Goal: Task Accomplishment & Management: Use online tool/utility

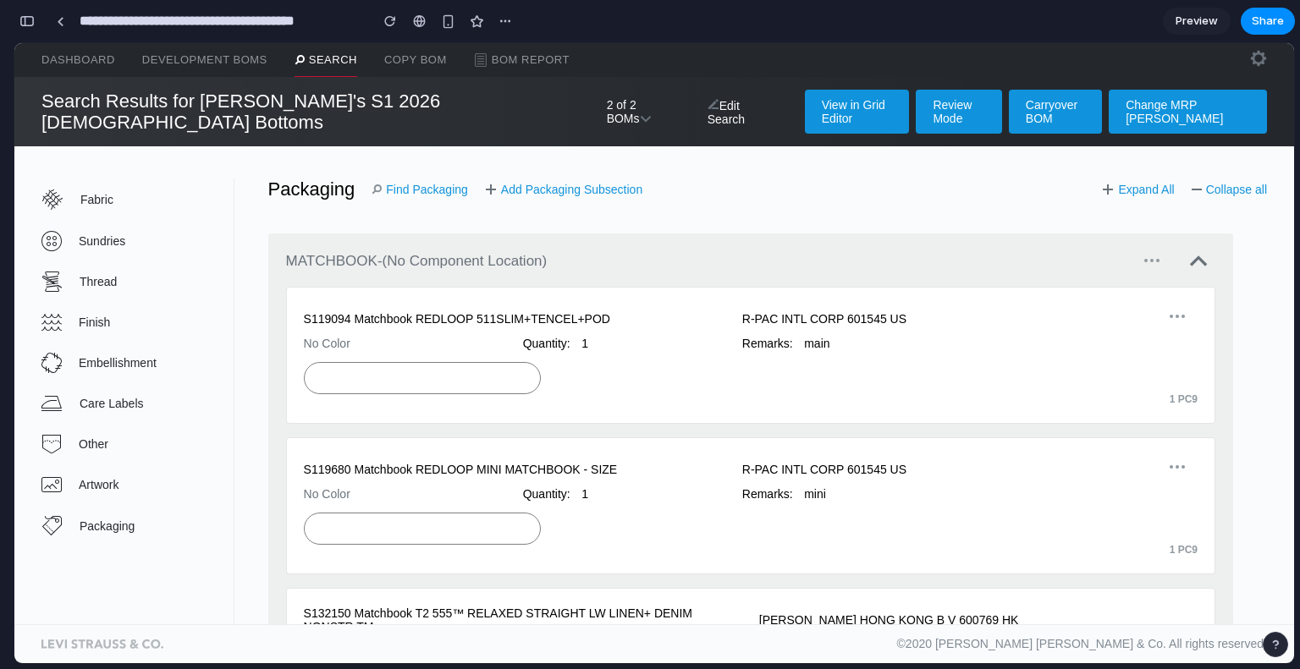
scroll to position [1015, 0]
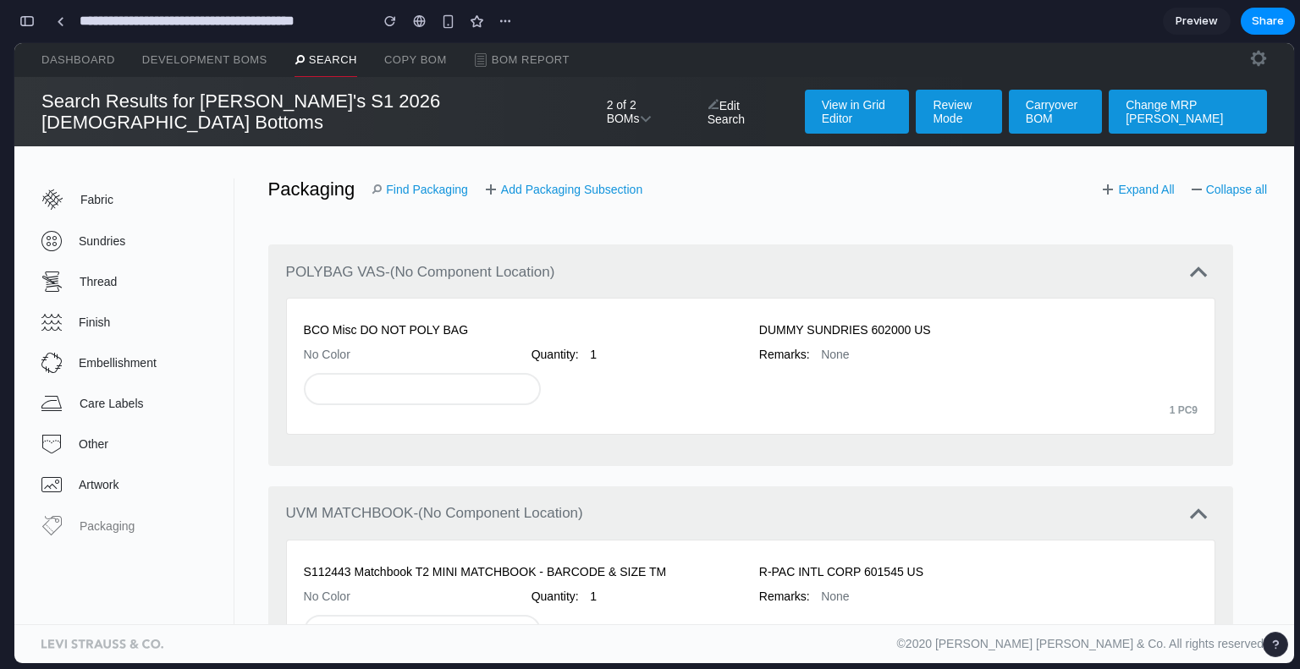
click at [113, 519] on span "Packaging" at bounding box center [156, 526] width 153 height 14
click at [423, 183] on link "Find Packaging" at bounding box center [419, 190] width 96 height 14
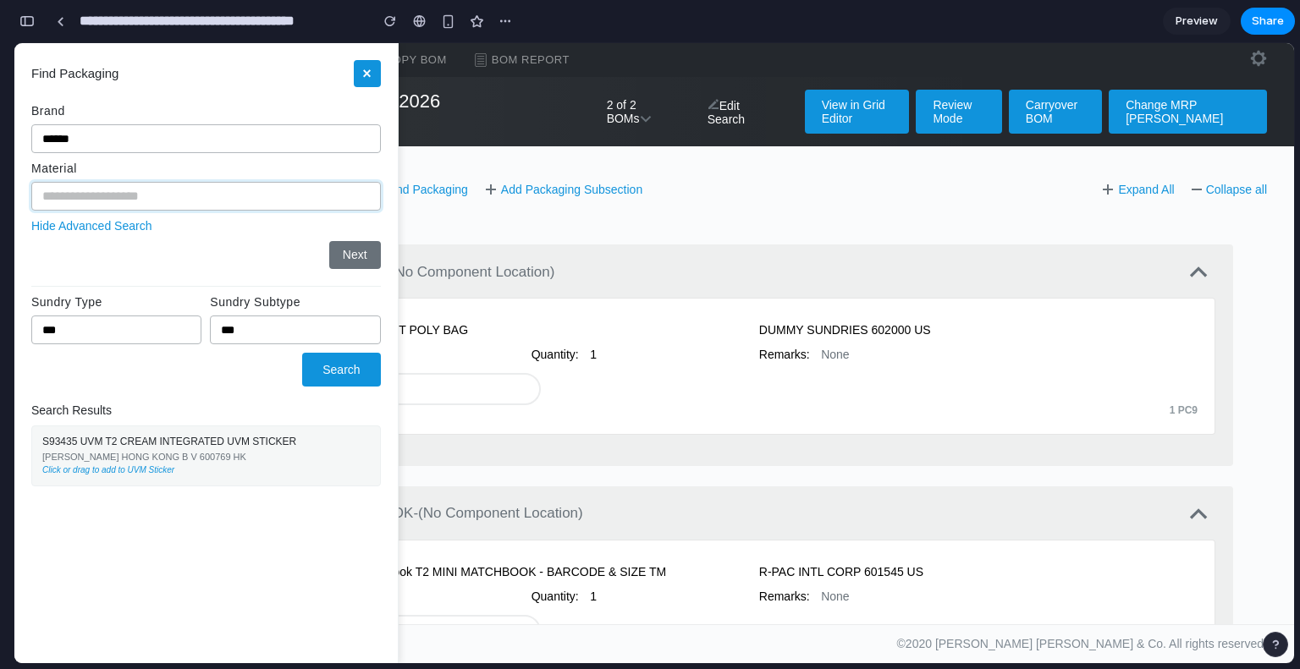
click at [112, 203] on input "text" at bounding box center [205, 196] width 349 height 29
type input "**********"
click at [352, 254] on button "Next" at bounding box center [355, 254] width 52 height 27
click at [82, 472] on div "Click or drag to add to UVM Sticker" at bounding box center [205, 469] width 327 height 10
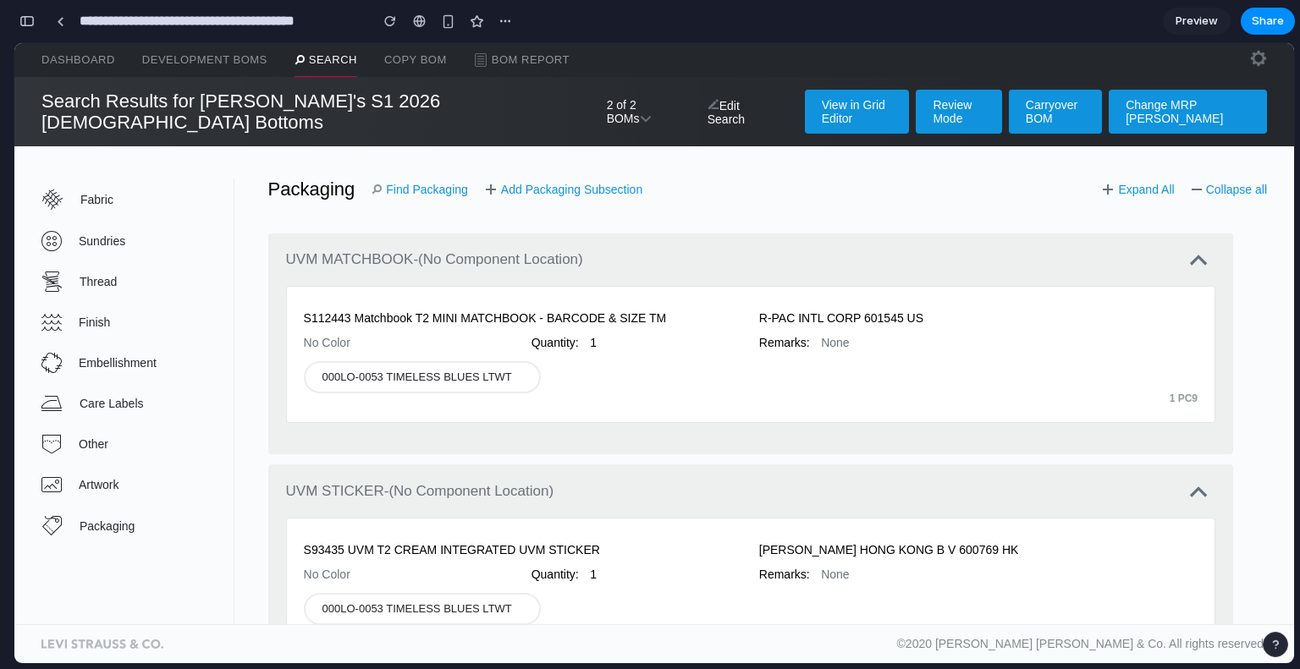
scroll to position [1354, 0]
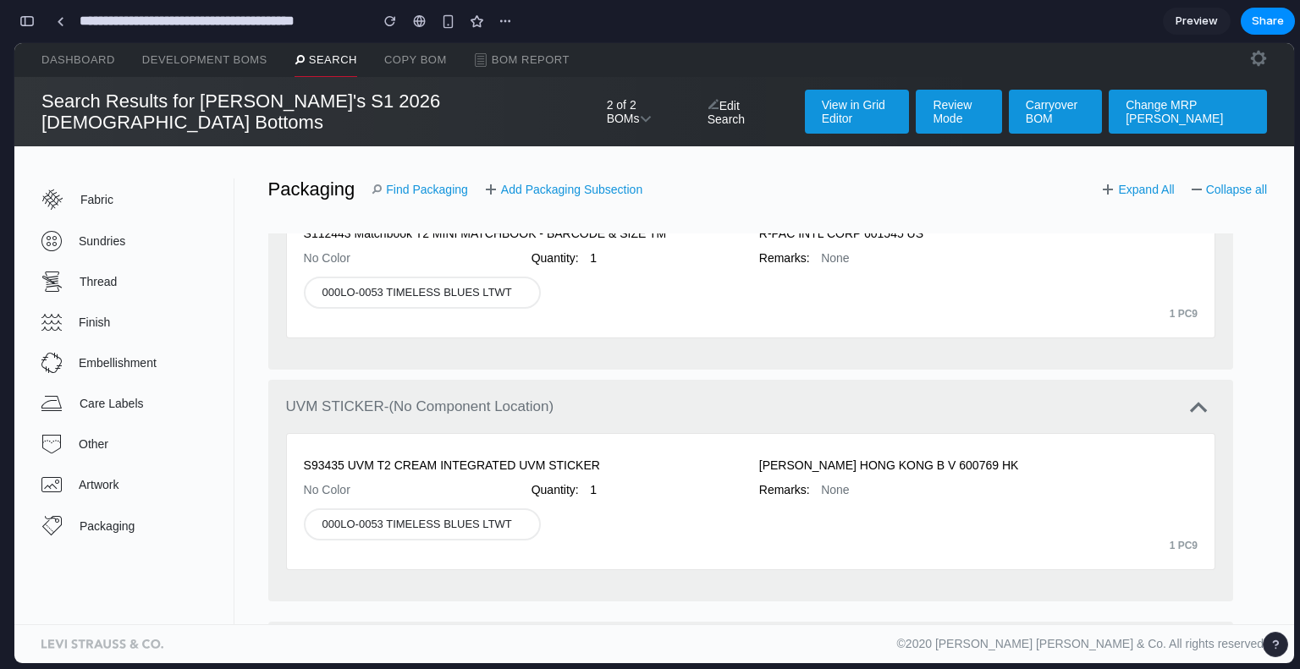
click at [574, 183] on link "Add Packaging Subsection" at bounding box center [563, 190] width 157 height 14
click at [414, 183] on link "Find Packaging" at bounding box center [419, 190] width 96 height 14
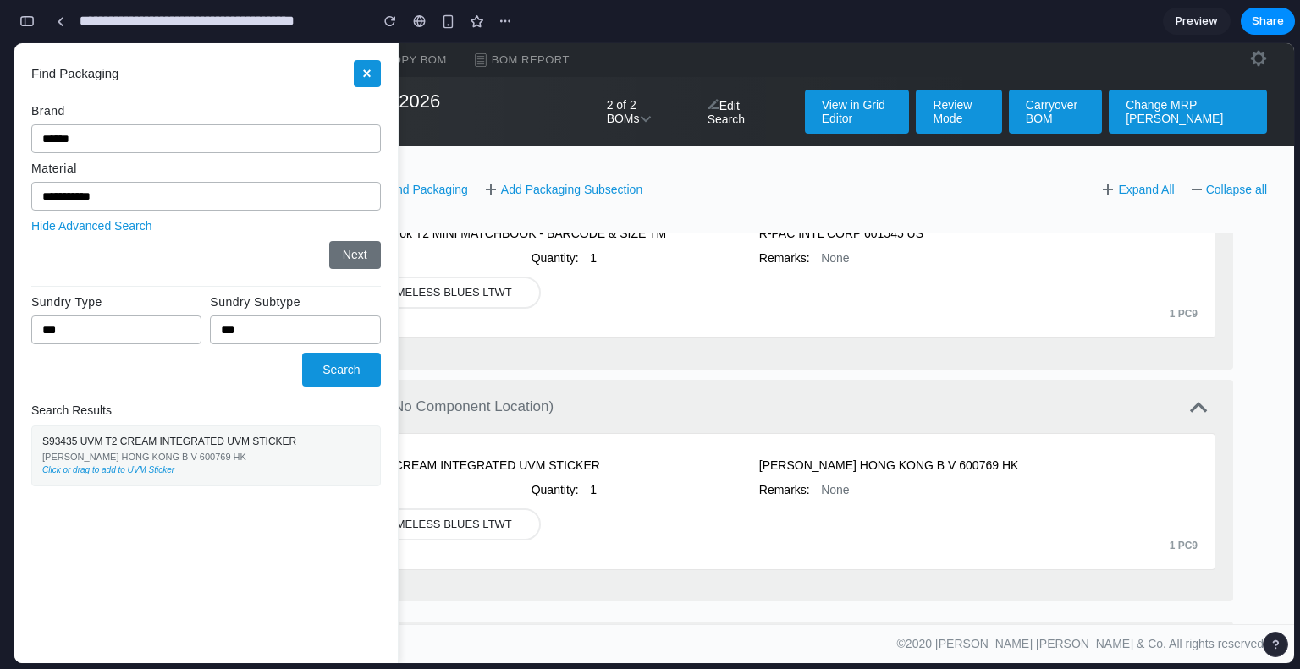
click at [365, 74] on button "×" at bounding box center [367, 73] width 27 height 27
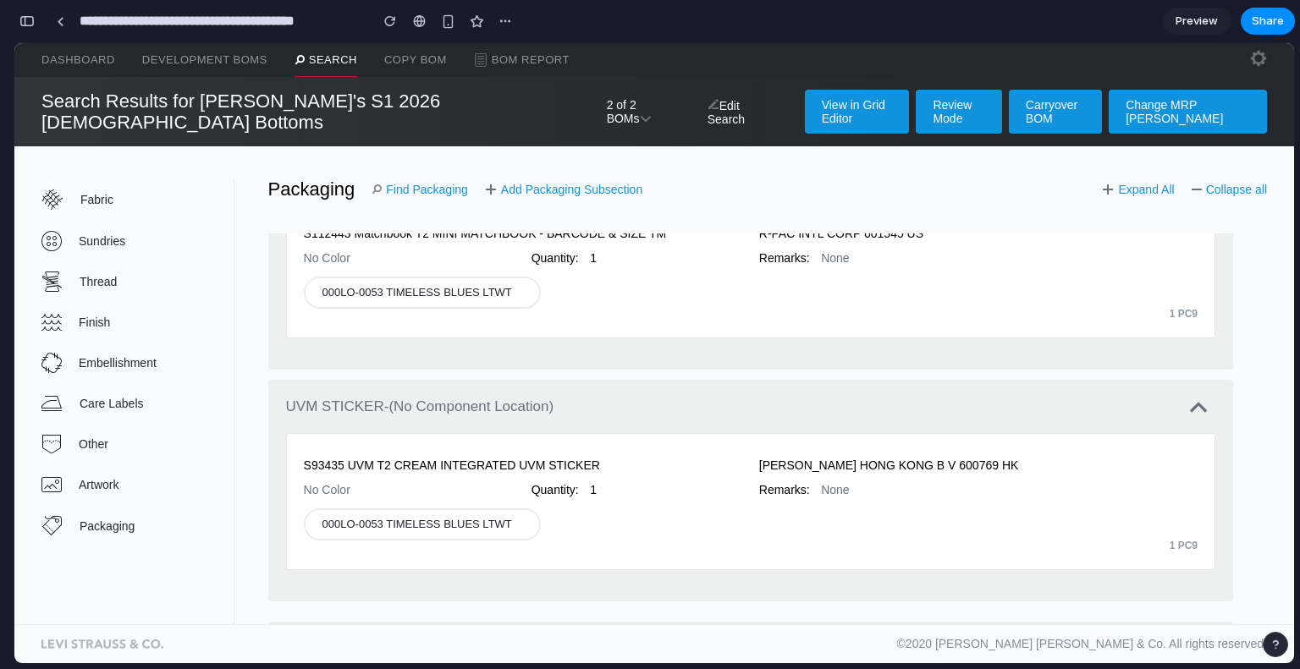
click at [429, 179] on div "Packaging Find Packaging Add Packaging Subsection Expand All Collapse all" at bounding box center [750, 189] width 1032 height 21
click at [427, 183] on link "Find Packaging" at bounding box center [419, 190] width 96 height 14
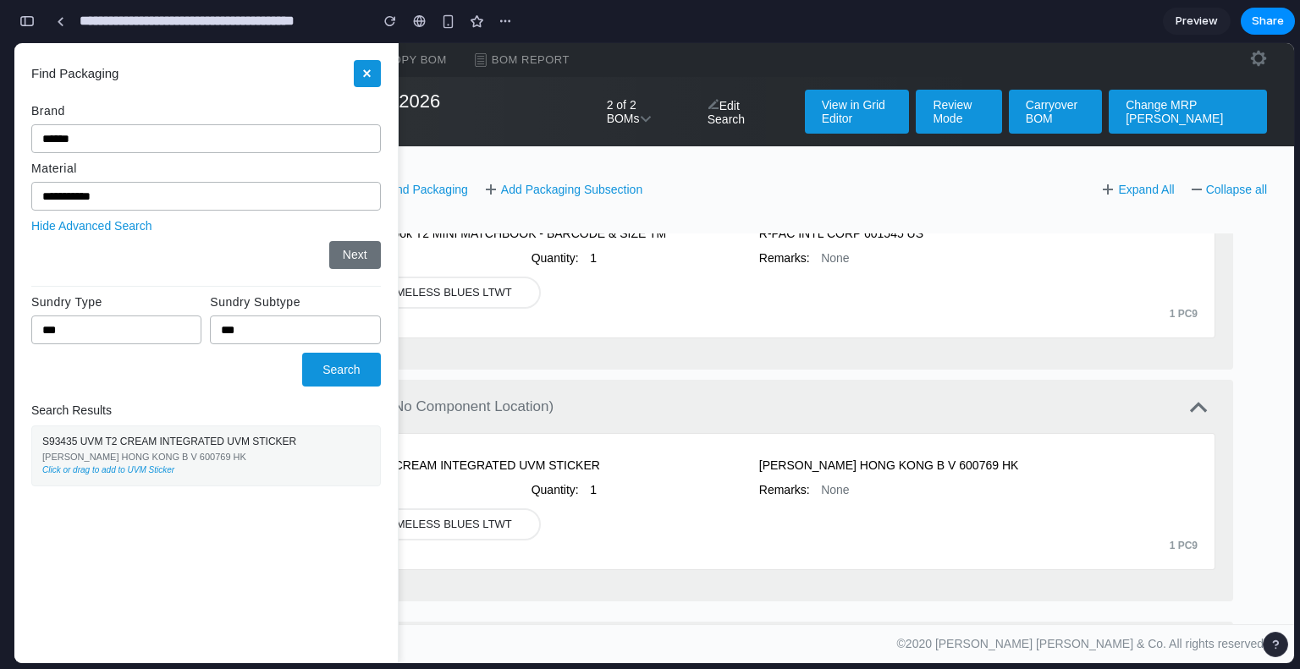
click at [364, 66] on button "×" at bounding box center [367, 73] width 27 height 27
